Goal: Information Seeking & Learning: Compare options

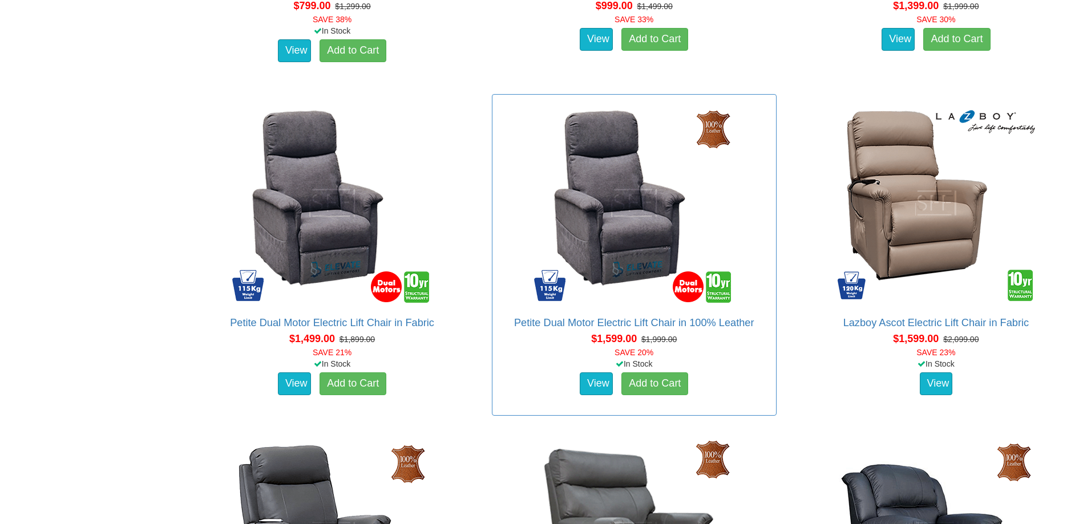
scroll to position [1084, 0]
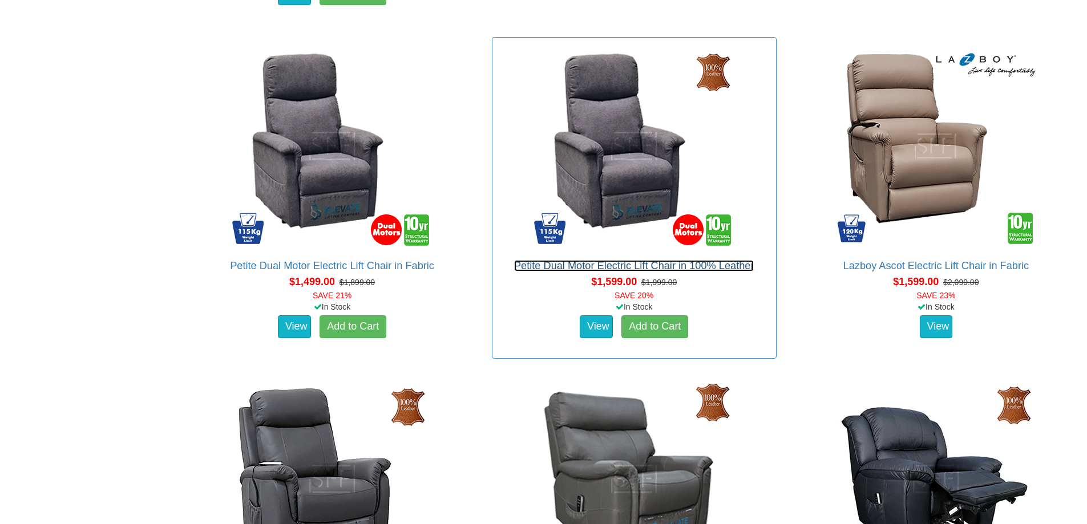
click at [648, 266] on link "Petite Dual Motor Electric Lift Chair in 100% Leather" at bounding box center [634, 265] width 240 height 11
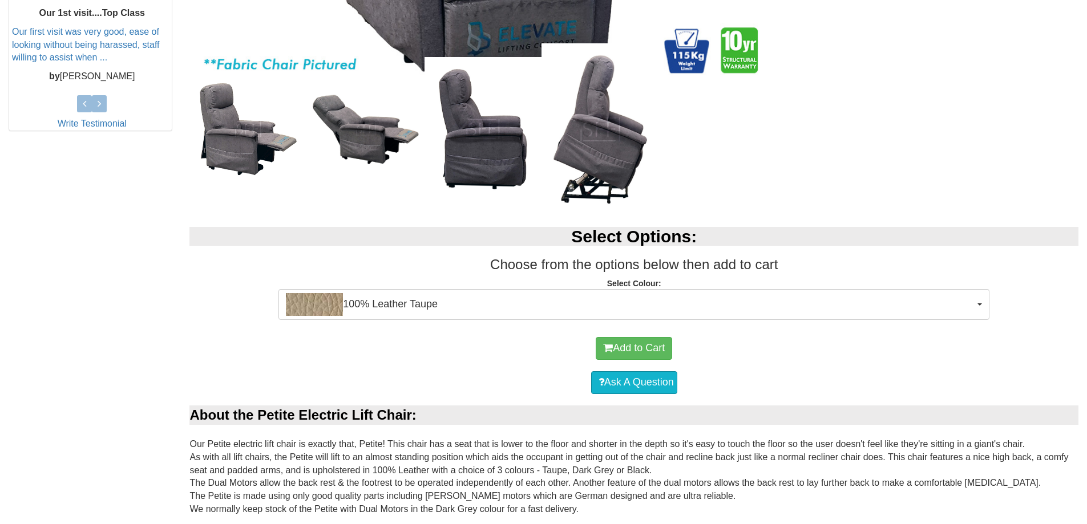
scroll to position [513, 0]
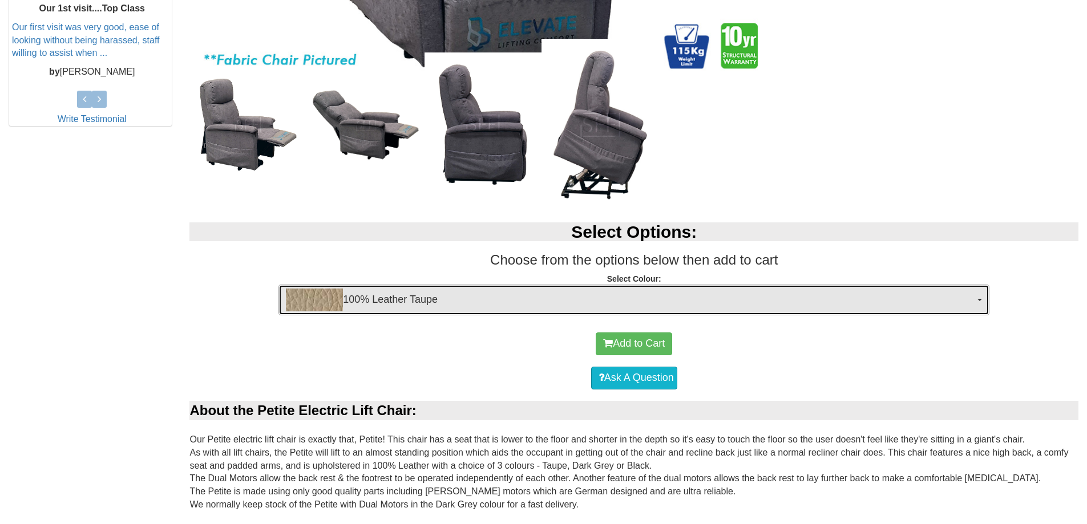
click at [448, 302] on span "100% Leather Taupe" at bounding box center [630, 300] width 688 height 23
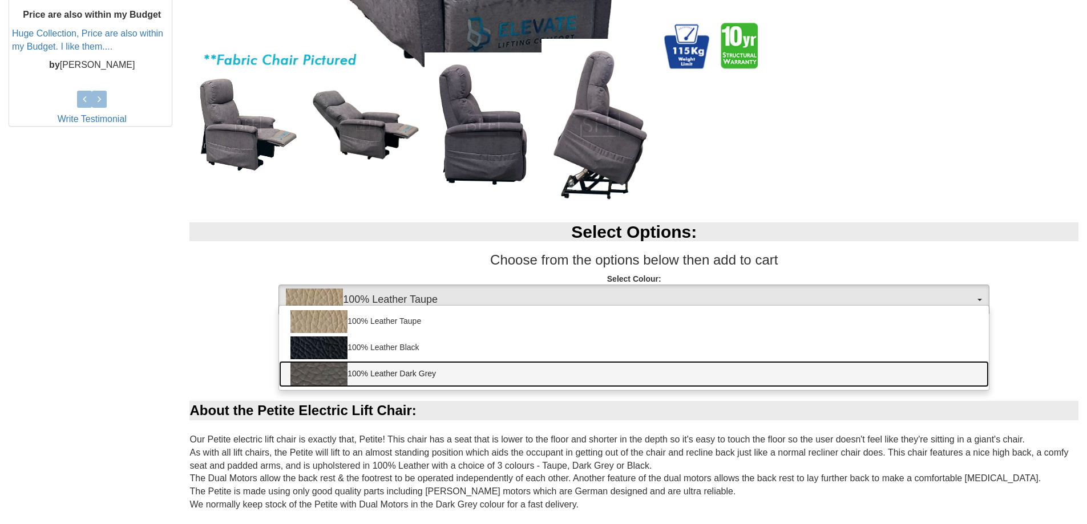
click at [379, 374] on link "100% Leather Dark Grey" at bounding box center [634, 374] width 710 height 26
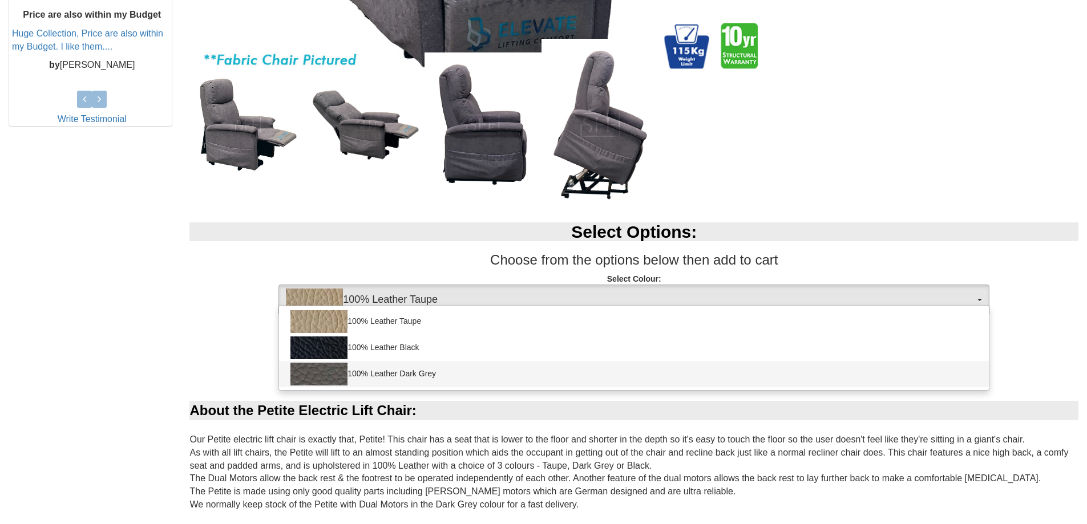
select select "1825"
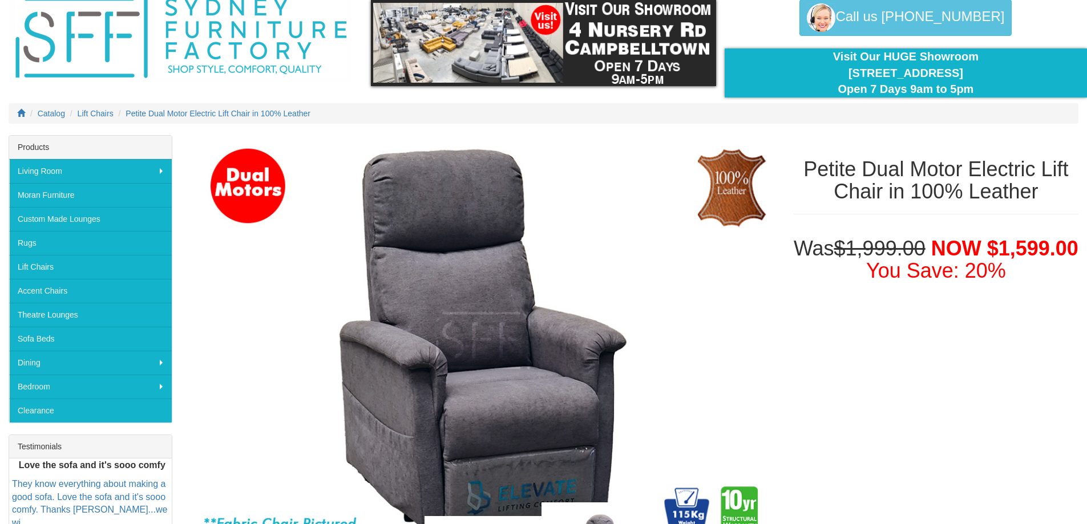
scroll to position [0, 0]
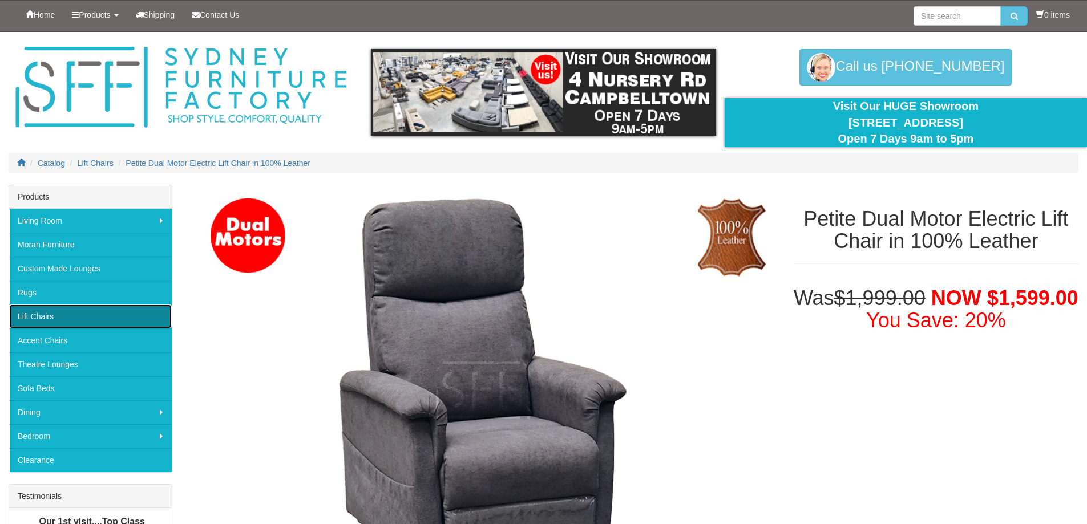
click at [37, 313] on link "Lift Chairs" at bounding box center [90, 317] width 163 height 24
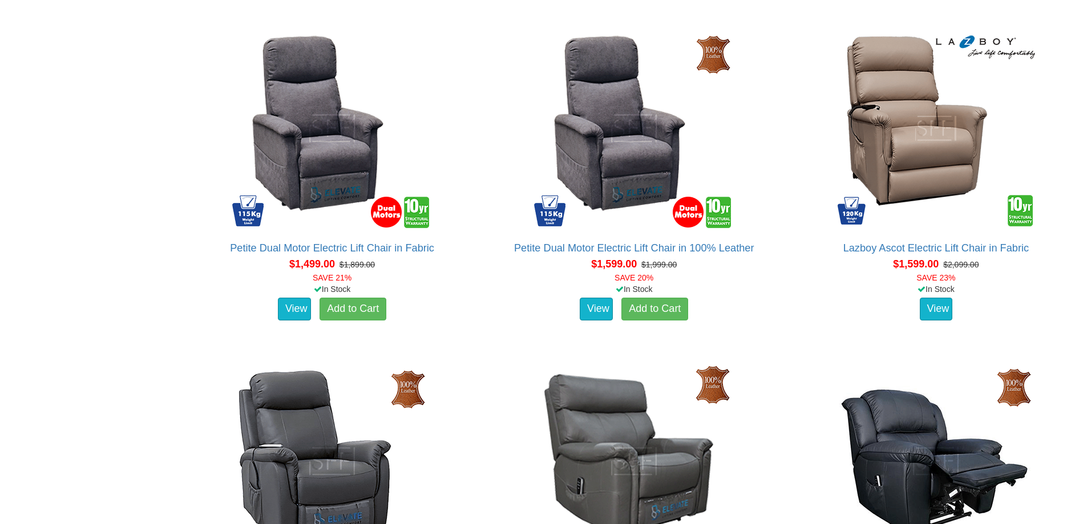
scroll to position [1084, 0]
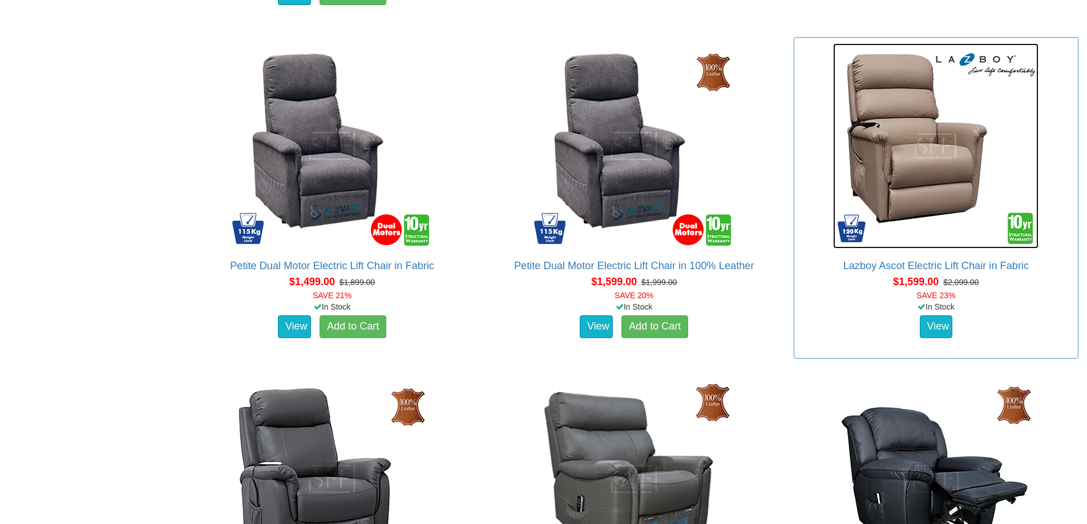
click at [918, 148] on img at bounding box center [935, 145] width 205 height 205
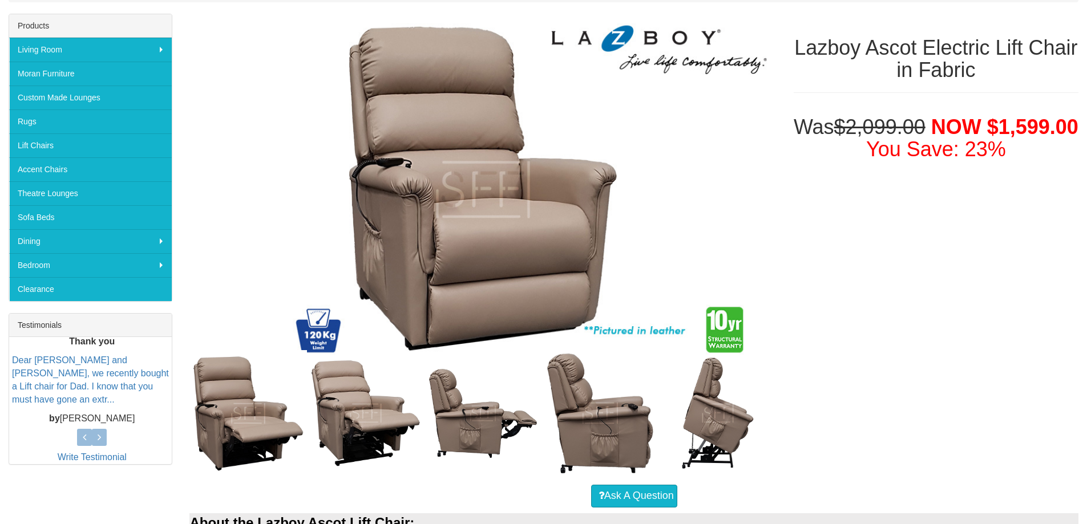
scroll to position [228, 0]
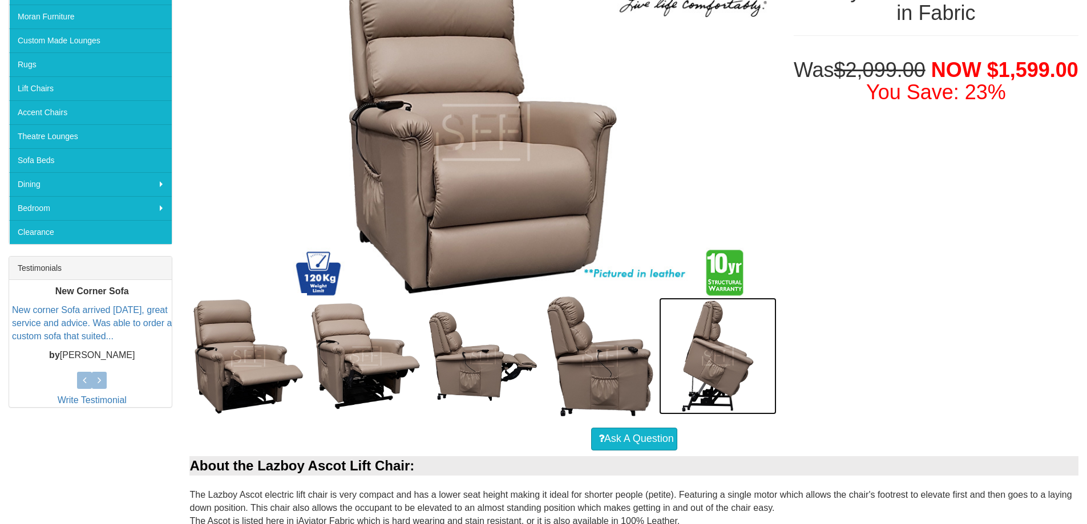
click at [707, 387] on img at bounding box center [717, 356] width 117 height 117
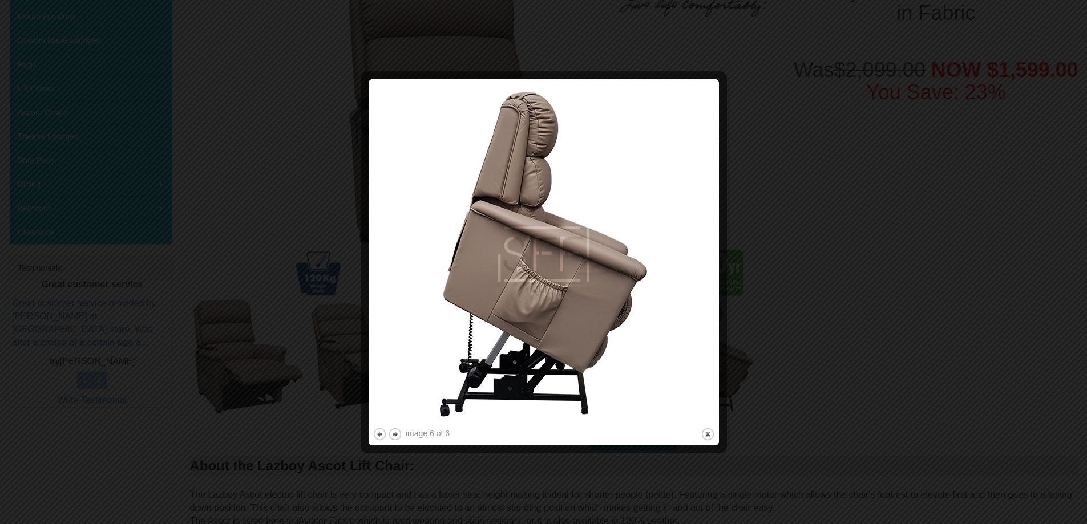
click at [558, 366] on img at bounding box center [543, 254] width 342 height 342
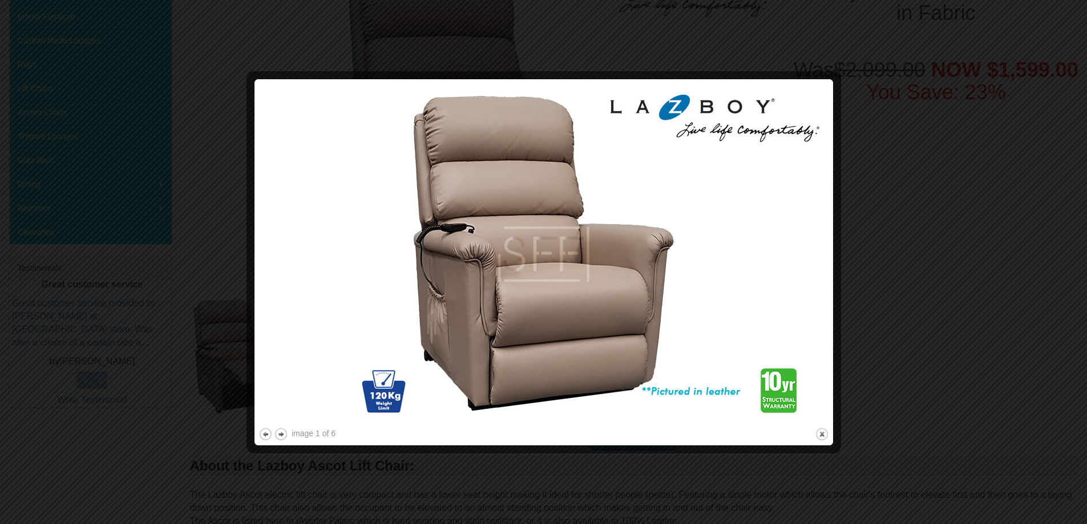
click at [731, 279] on img at bounding box center [543, 254] width 570 height 342
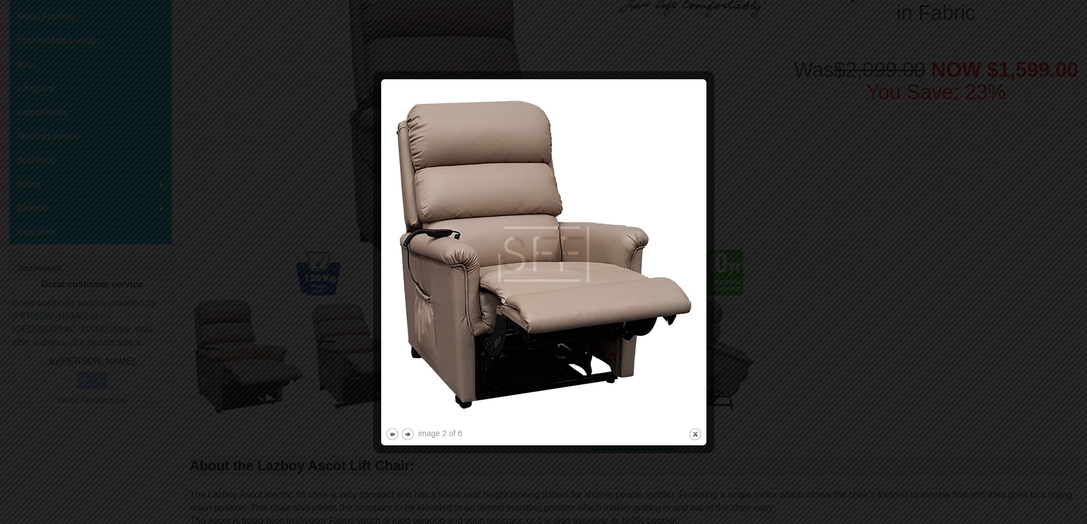
click at [731, 279] on div at bounding box center [543, 262] width 1087 height 524
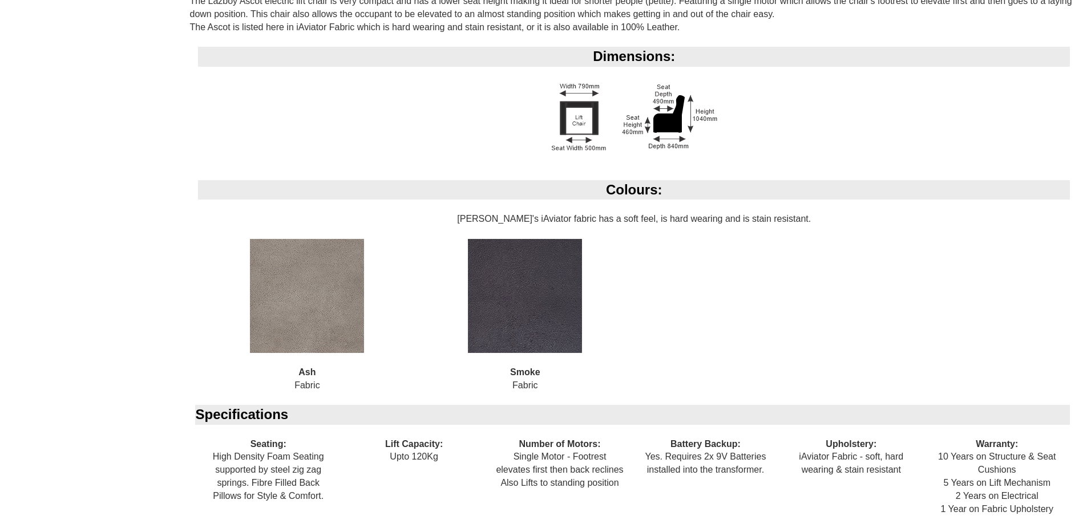
scroll to position [741, 0]
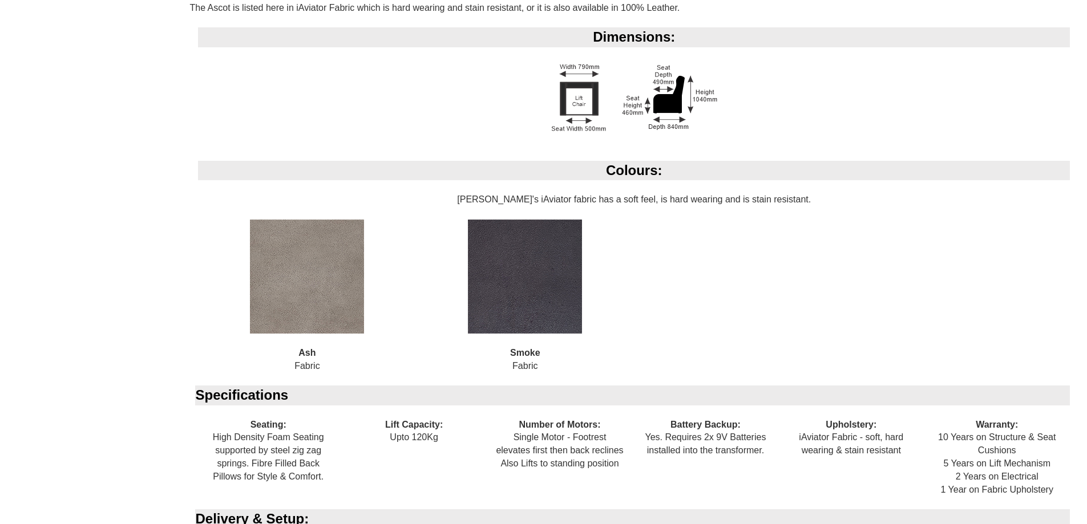
click at [526, 292] on img at bounding box center [525, 277] width 114 height 114
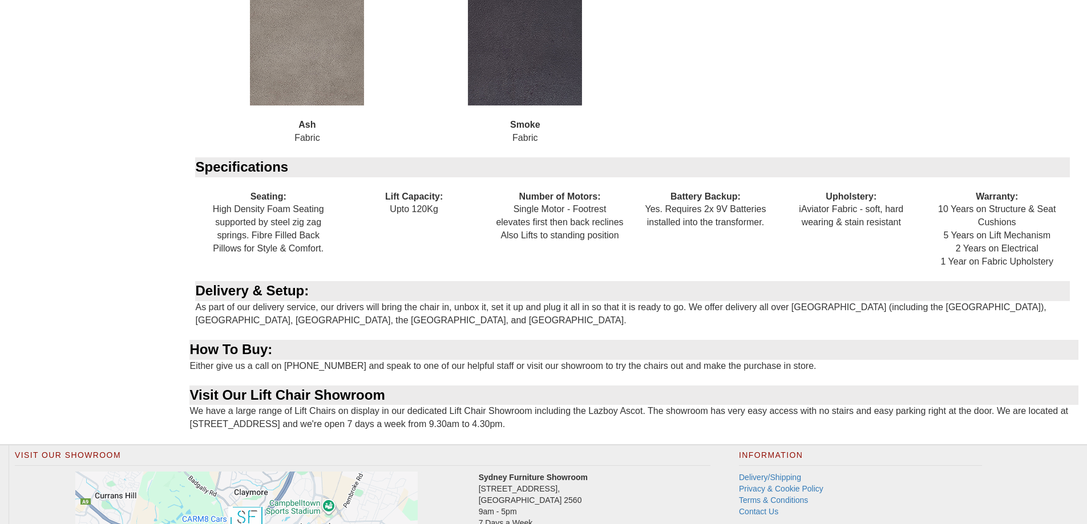
scroll to position [1027, 0]
